Goal: Information Seeking & Learning: Learn about a topic

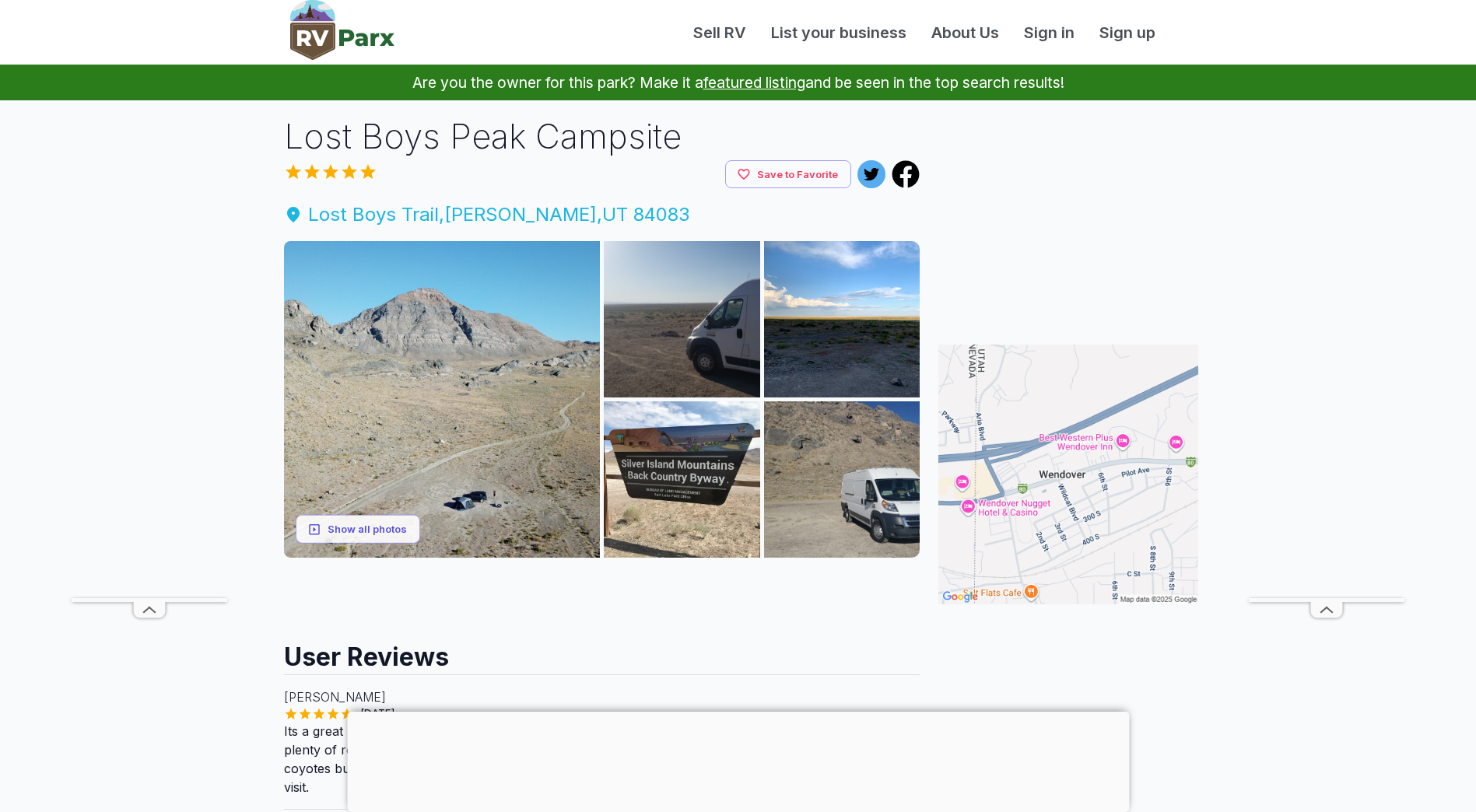
click at [370, 212] on span "Lost Boys Trail , [PERSON_NAME][GEOGRAPHIC_DATA]" at bounding box center [602, 214] width 636 height 28
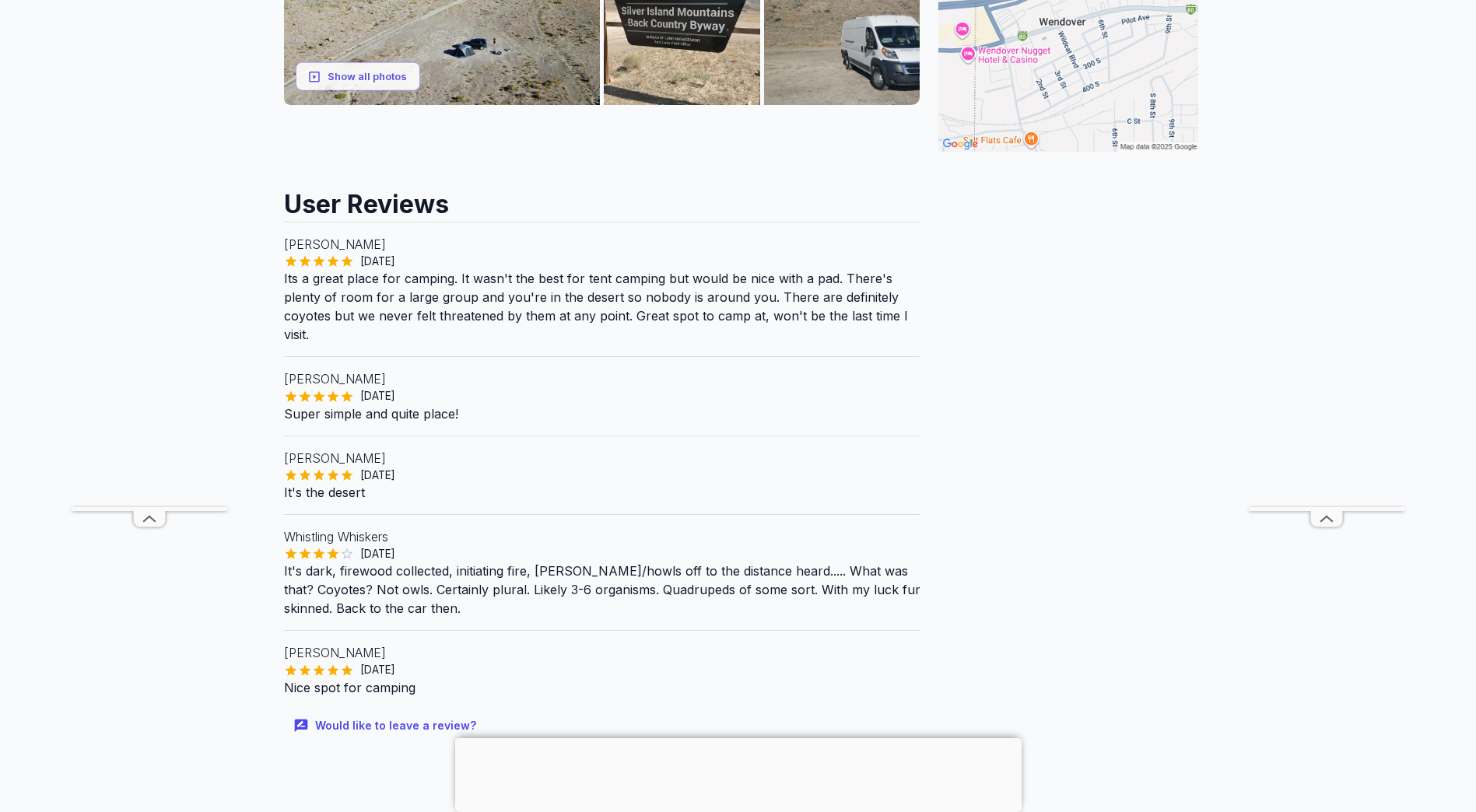
scroll to position [467, 0]
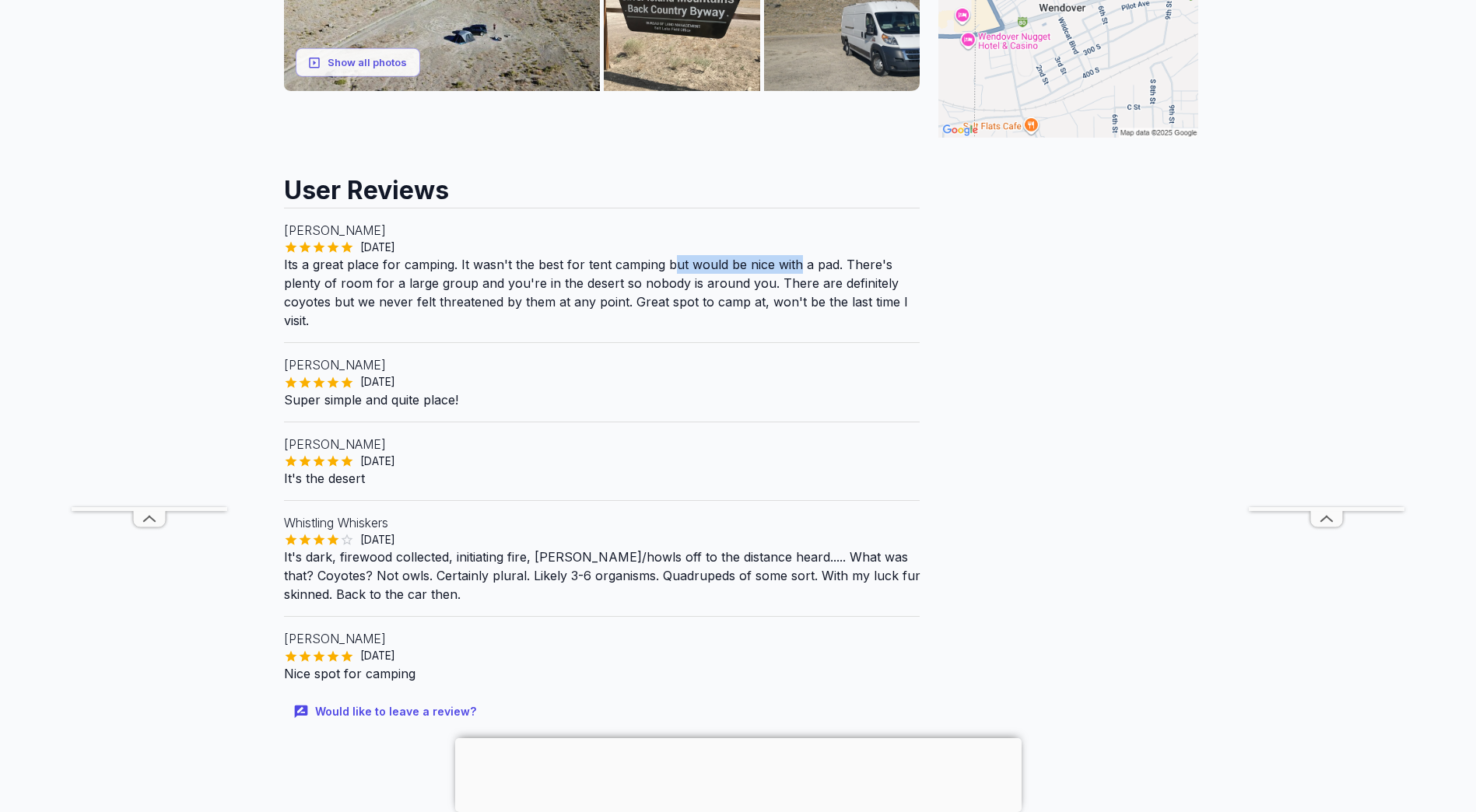
drag, startPoint x: 717, startPoint y: 264, endPoint x: 801, endPoint y: 264, distance: 84.0
click at [801, 264] on p "Its a great place for camping. It wasn't the best for tent camping but would be…" at bounding box center [602, 292] width 636 height 75
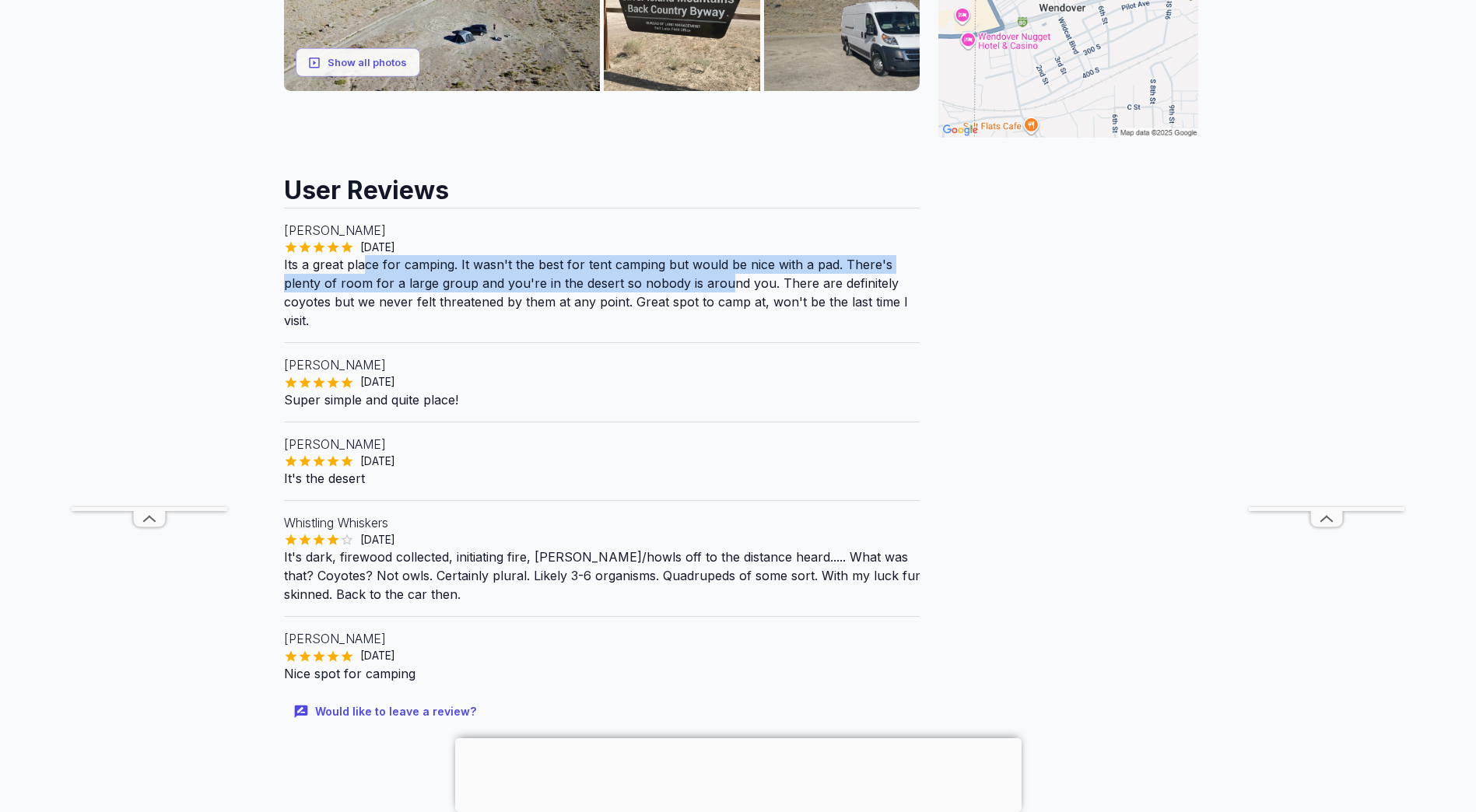
drag, startPoint x: 363, startPoint y: 273, endPoint x: 728, endPoint y: 275, distance: 365.0
click at [728, 275] on p "Its a great place for camping. It wasn't the best for tent camping but would be…" at bounding box center [602, 292] width 636 height 75
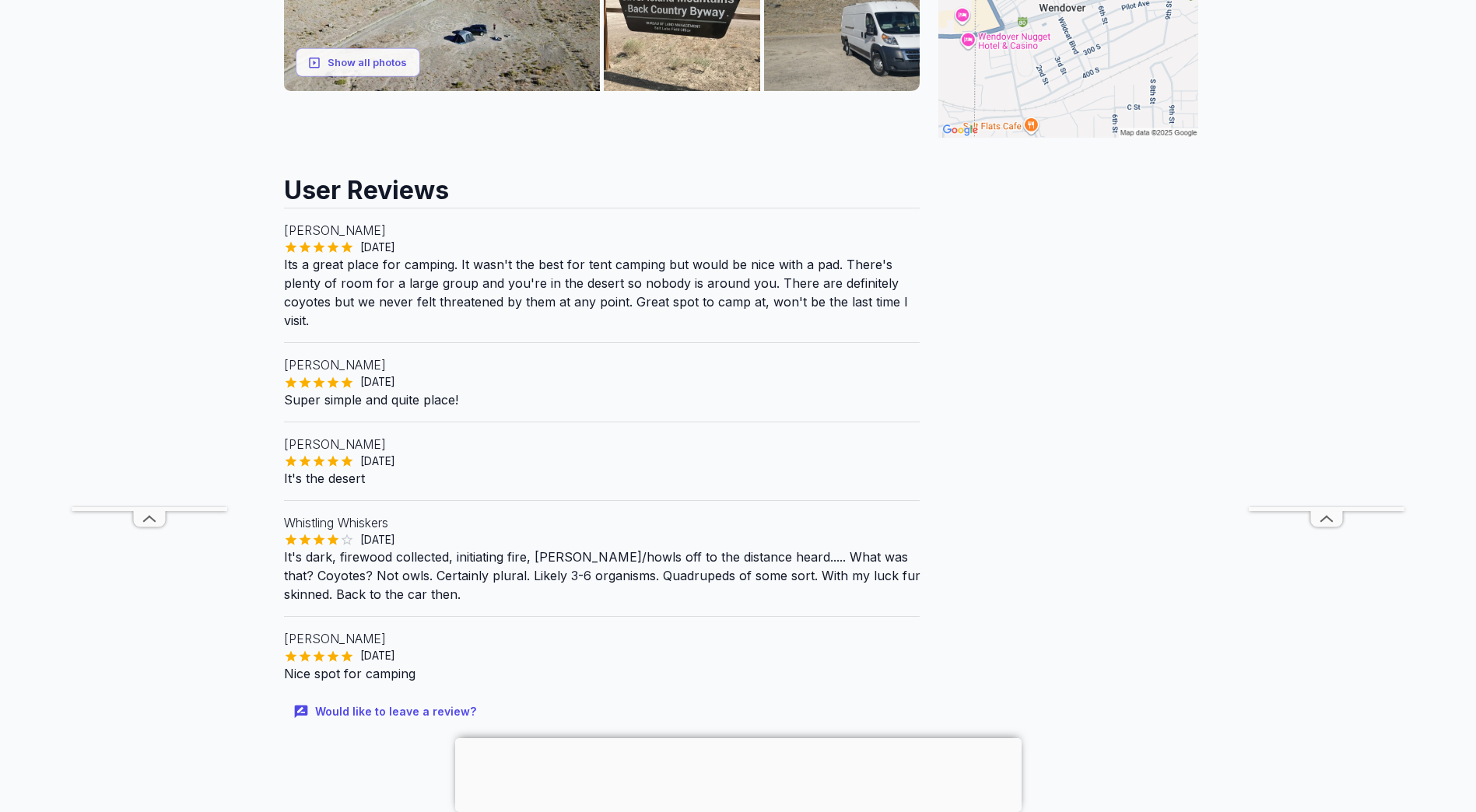
drag, startPoint x: 728, startPoint y: 275, endPoint x: 708, endPoint y: 300, distance: 32.0
click at [708, 300] on p "Its a great place for camping. It wasn't the best for tent camping but would be…" at bounding box center [602, 292] width 636 height 75
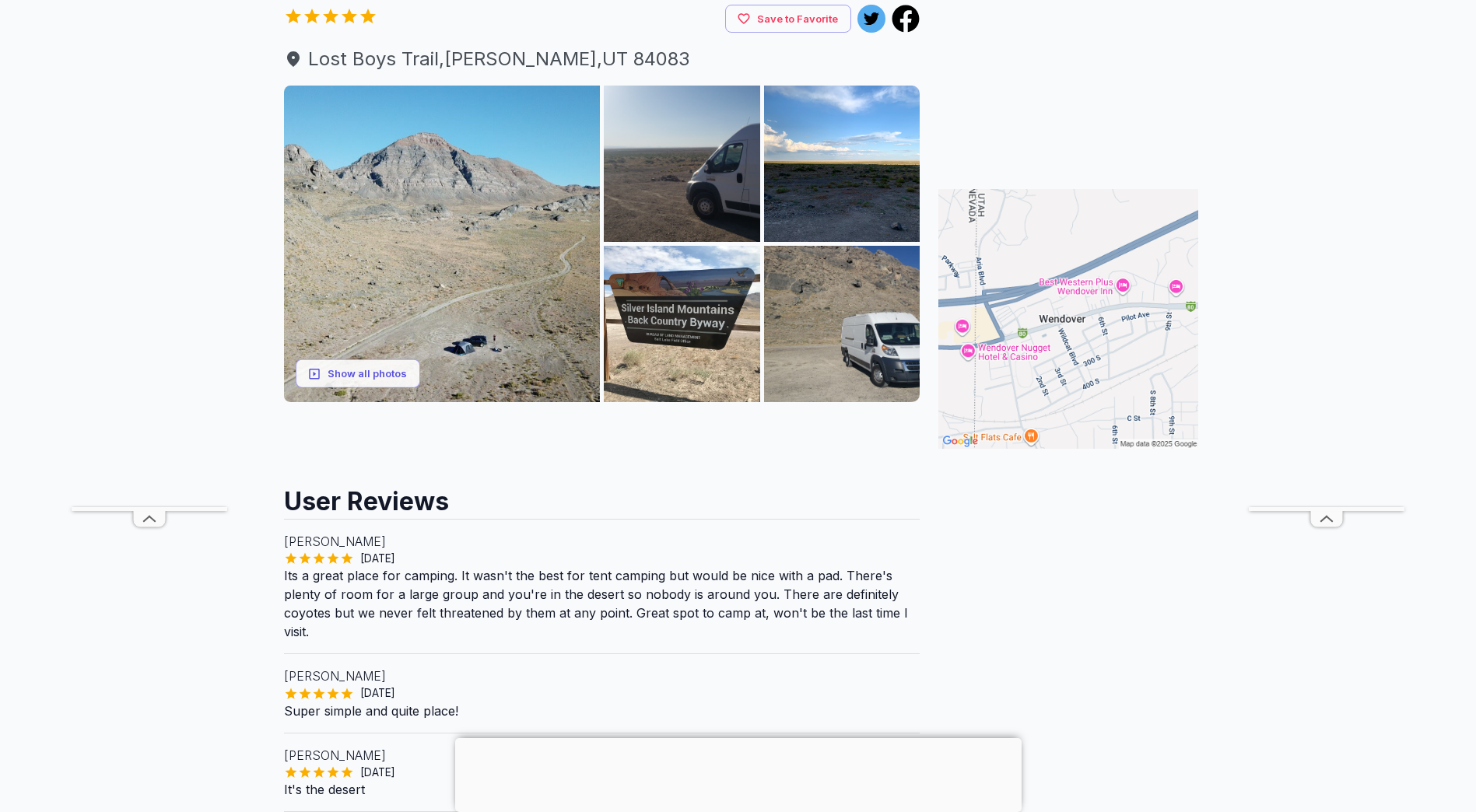
scroll to position [0, 0]
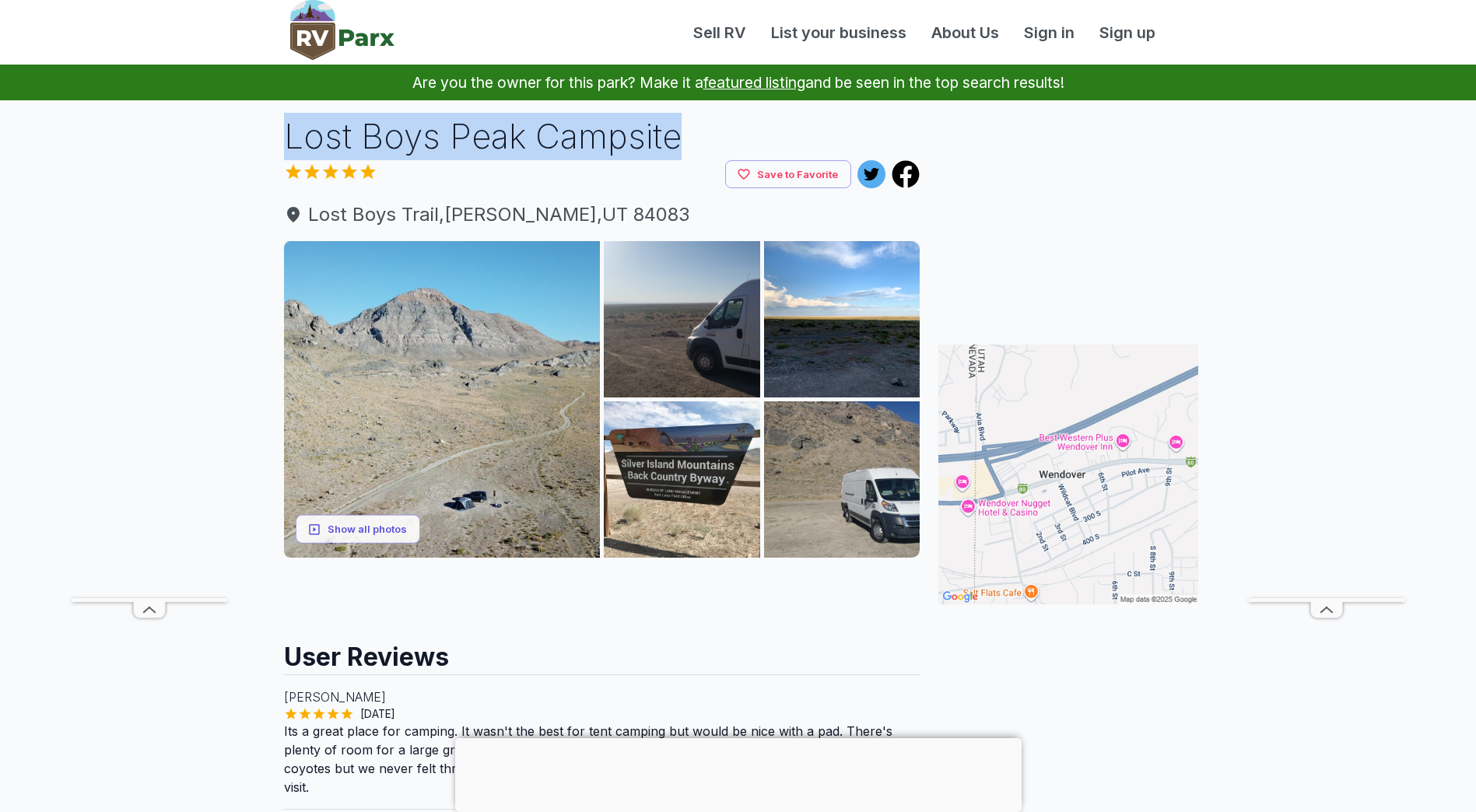
drag, startPoint x: 677, startPoint y: 141, endPoint x: 278, endPoint y: 139, distance: 399.0
click at [278, 139] on div "Lost Boys Peak Campsite Save to Favorite Lost Boys Trail , Wendover , UT 84083 …" at bounding box center [602, 653] width 661 height 1082
drag, startPoint x: 278, startPoint y: 139, endPoint x: 306, endPoint y: 138, distance: 28.0
copy h1 "Lost Boys Peak Campsite"
